Goal: Task Accomplishment & Management: Use online tool/utility

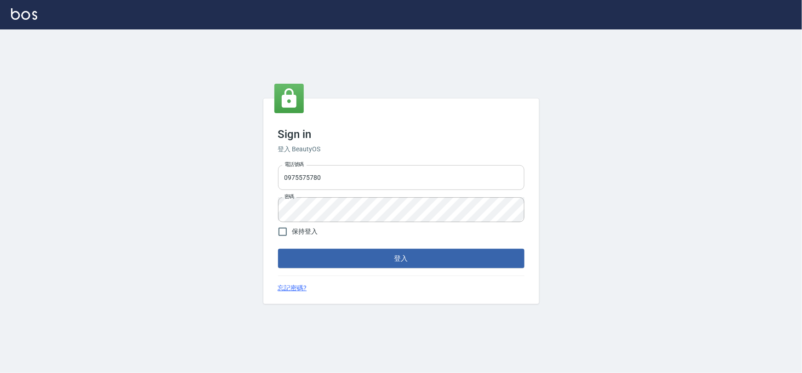
click at [348, 180] on input "0975575780" at bounding box center [401, 177] width 246 height 25
type input "22878535"
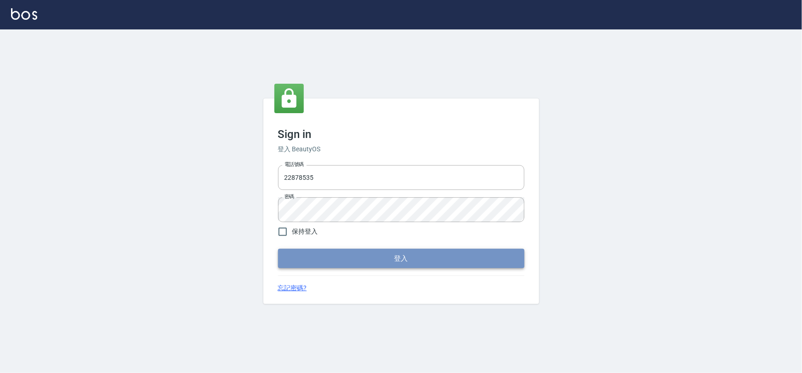
click at [364, 262] on button "登入" at bounding box center [401, 258] width 246 height 19
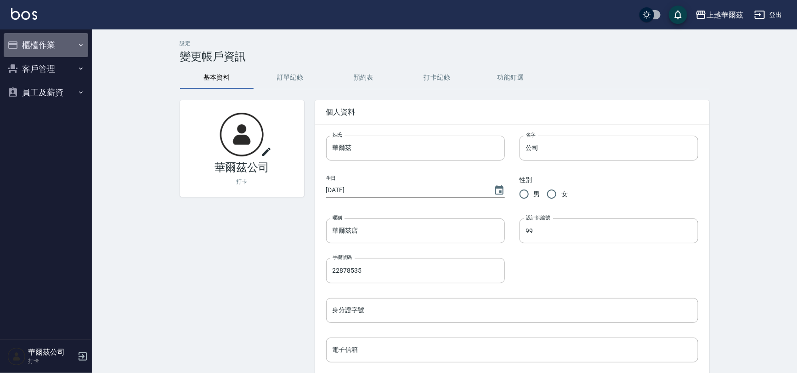
click at [65, 41] on button "櫃檯作業" at bounding box center [46, 45] width 85 height 24
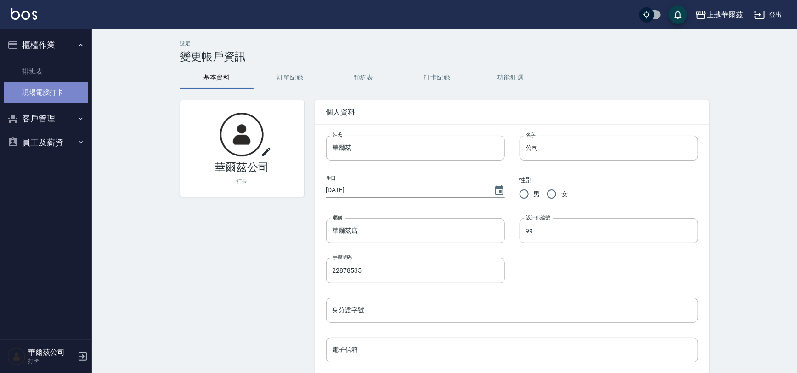
click at [45, 91] on link "現場電腦打卡" at bounding box center [46, 92] width 85 height 21
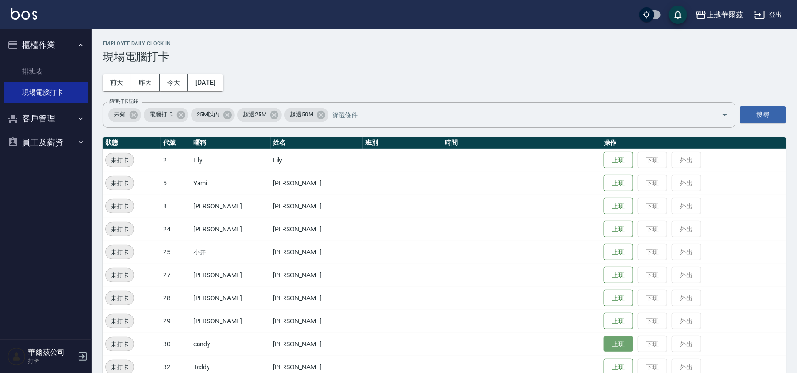
click at [604, 337] on button "上班" at bounding box center [618, 344] width 29 height 16
click at [604, 272] on button "上班" at bounding box center [618, 275] width 29 height 16
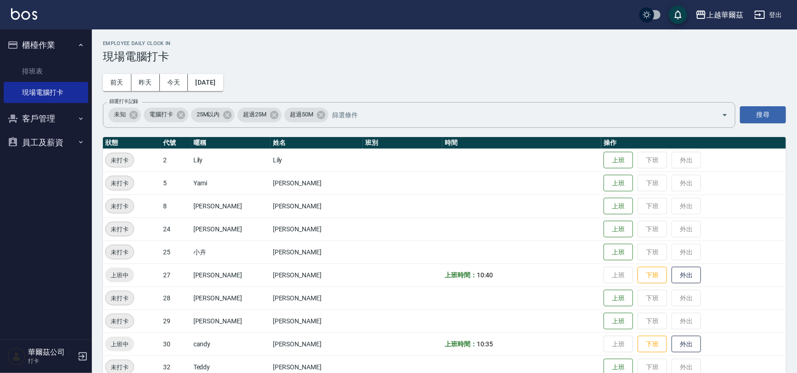
click at [605, 175] on button "上班" at bounding box center [618, 183] width 29 height 17
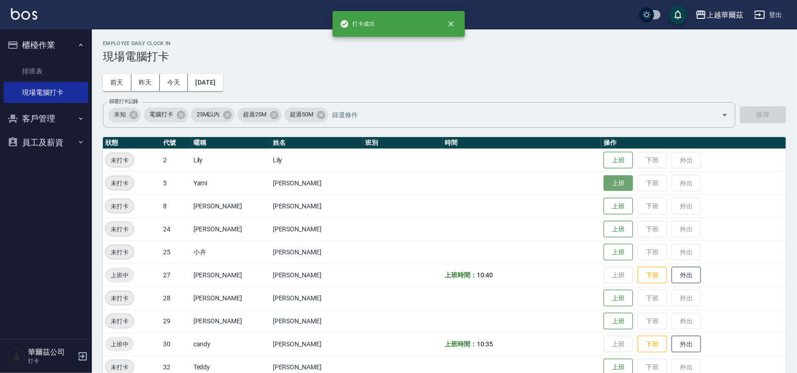
click at [605, 180] on button "上班" at bounding box center [618, 183] width 29 height 16
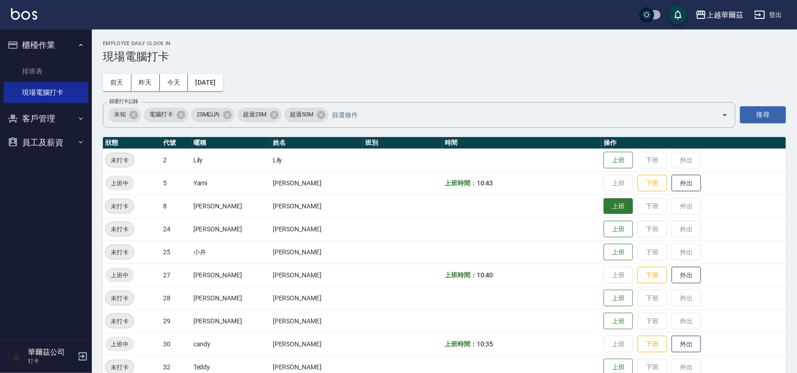
click at [604, 213] on button "上班" at bounding box center [618, 206] width 29 height 16
